Goal: Task Accomplishment & Management: Complete application form

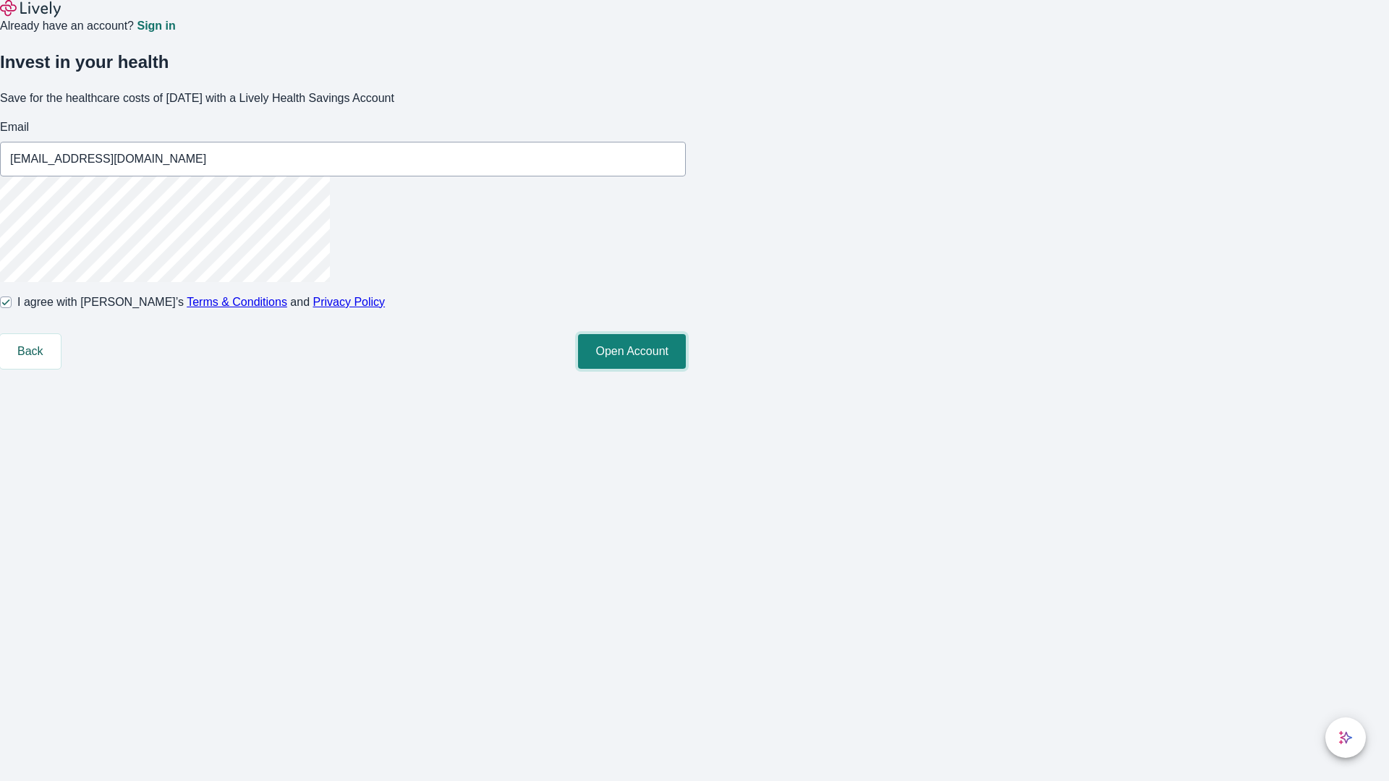
click at [686, 369] on button "Open Account" at bounding box center [632, 351] width 108 height 35
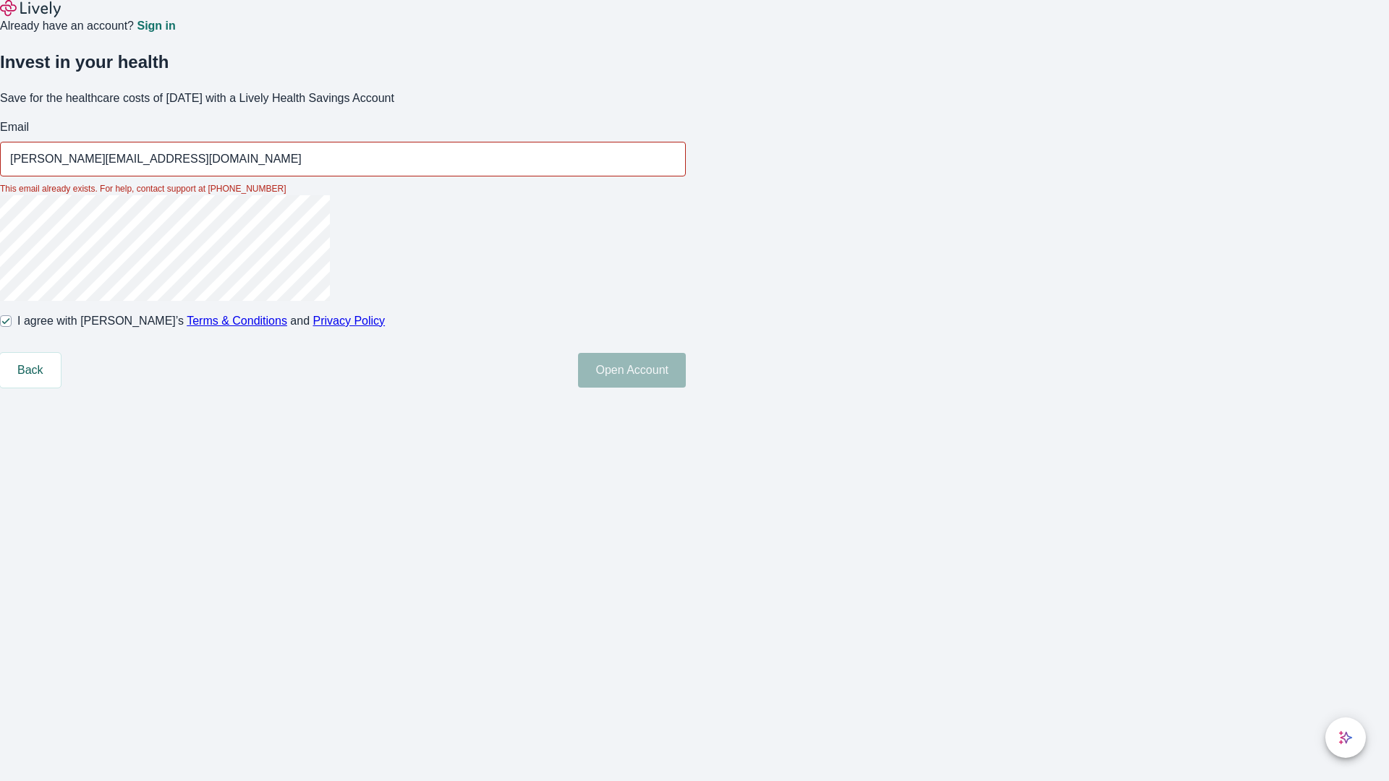
type input "[PERSON_NAME][EMAIL_ADDRESS][DOMAIN_NAME]"
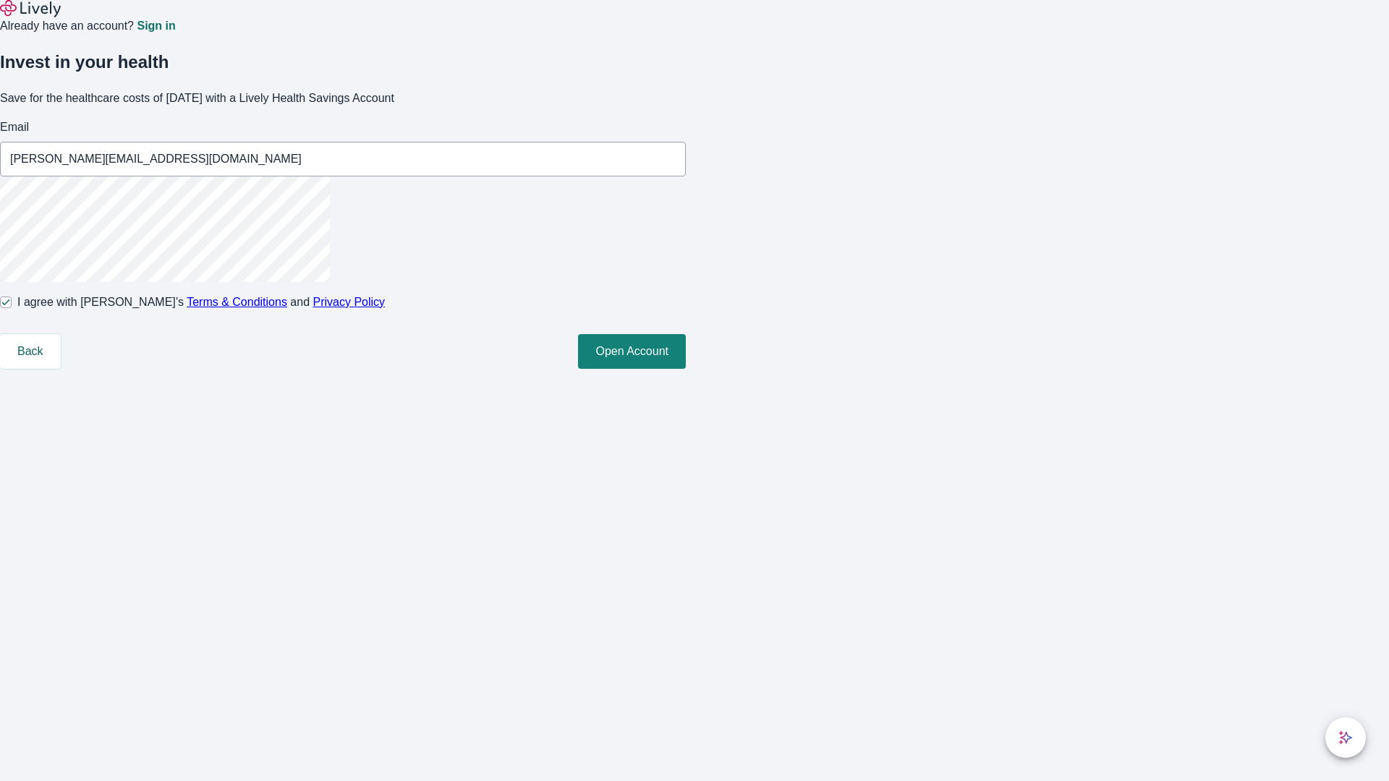
click at [12, 308] on input "I agree with Lively’s Terms & Conditions and Privacy Policy" at bounding box center [6, 303] width 12 height 12
checkbox input "false"
type input "[EMAIL_ADDRESS][DOMAIN_NAME]"
click at [12, 308] on input "I agree with Lively’s Terms & Conditions and Privacy Policy" at bounding box center [6, 303] width 12 height 12
checkbox input "true"
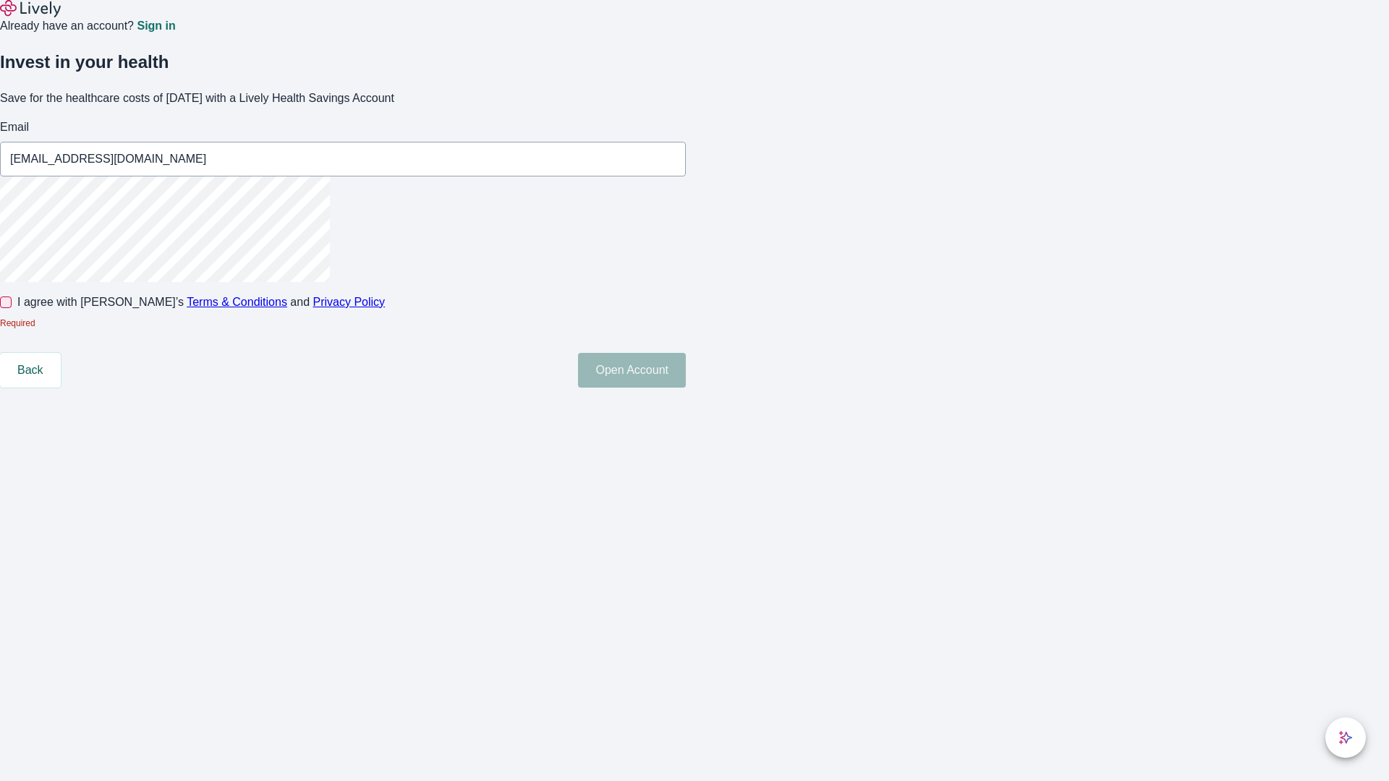
click at [686, 388] on button "Open Account" at bounding box center [632, 370] width 108 height 35
